Goal: Task Accomplishment & Management: Use online tool/utility

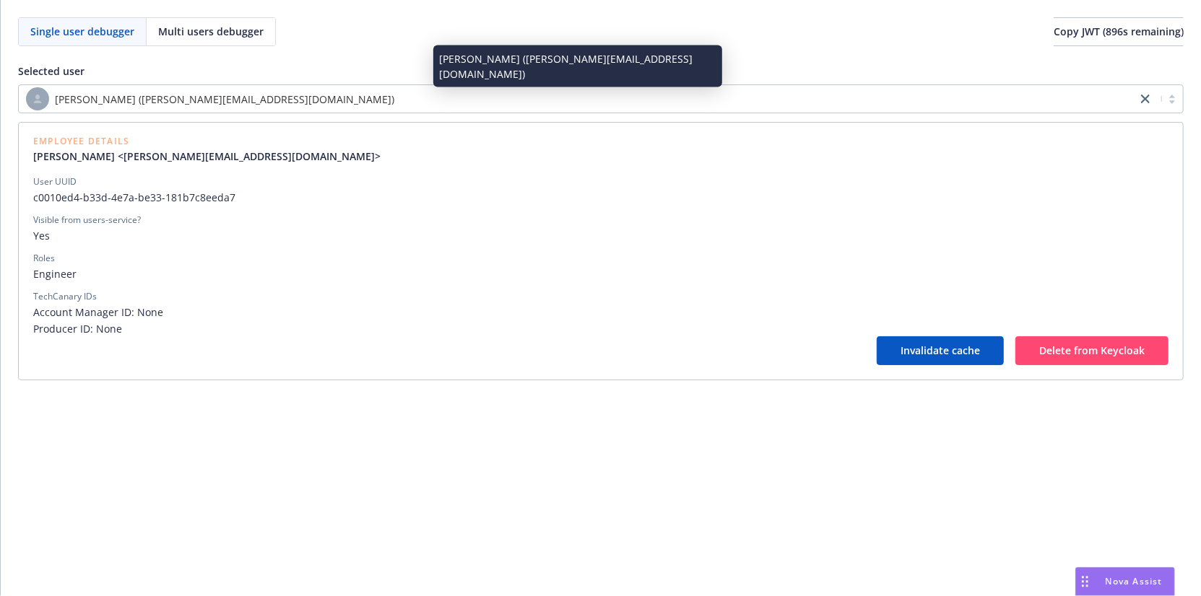
click at [473, 103] on div "[PERSON_NAME] ([PERSON_NAME][EMAIL_ADDRESS][DOMAIN_NAME])" at bounding box center [577, 98] width 1103 height 23
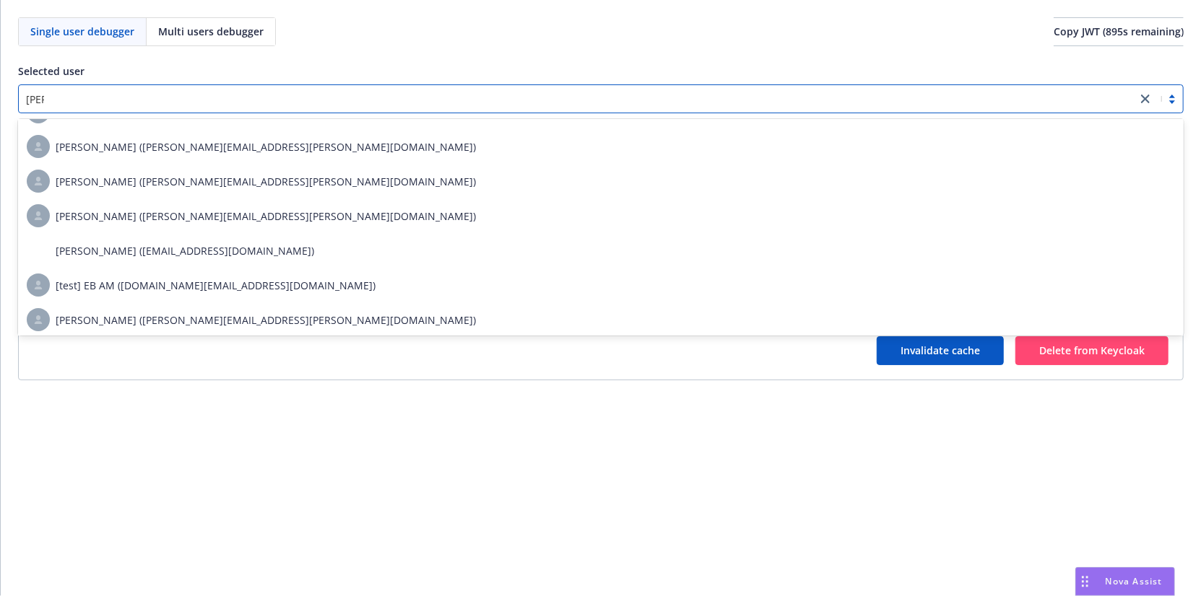
scroll to position [343, 0]
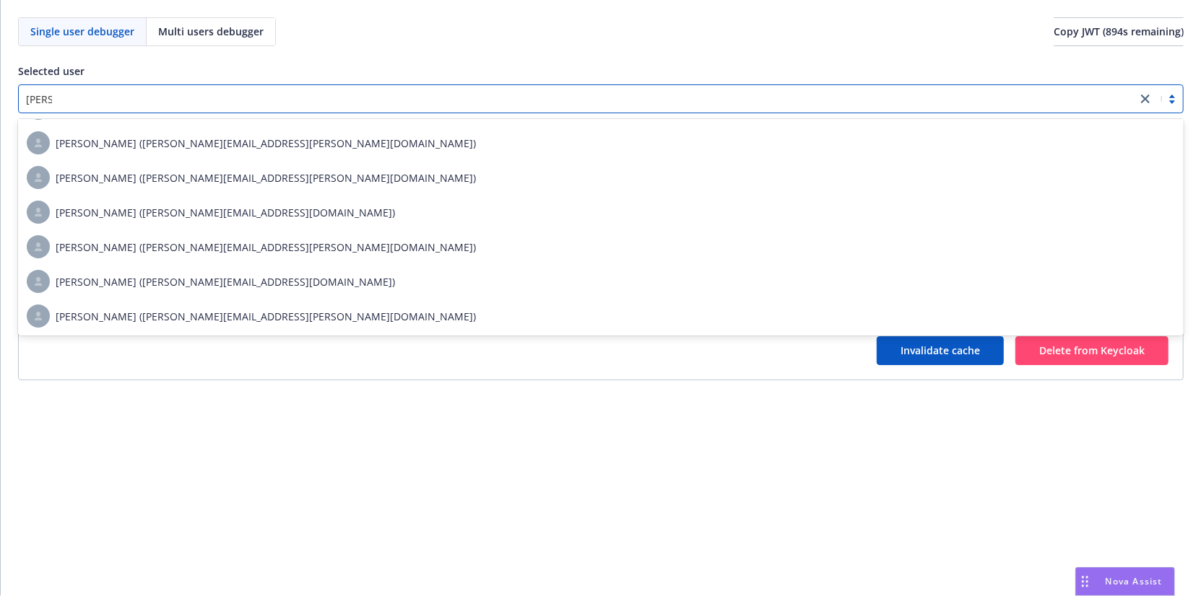
type input "[PERSON_NAME]"
